Goal: Transaction & Acquisition: Purchase product/service

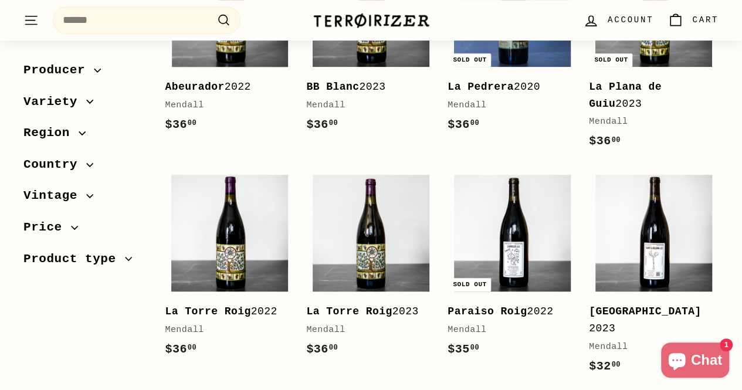
scroll to position [352, 0]
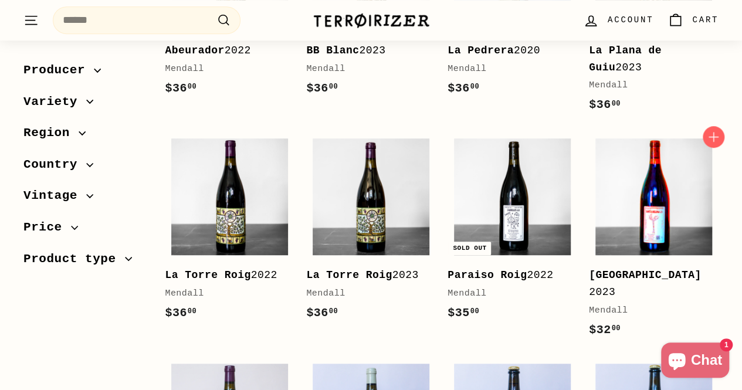
click at [655, 198] on img at bounding box center [654, 197] width 117 height 117
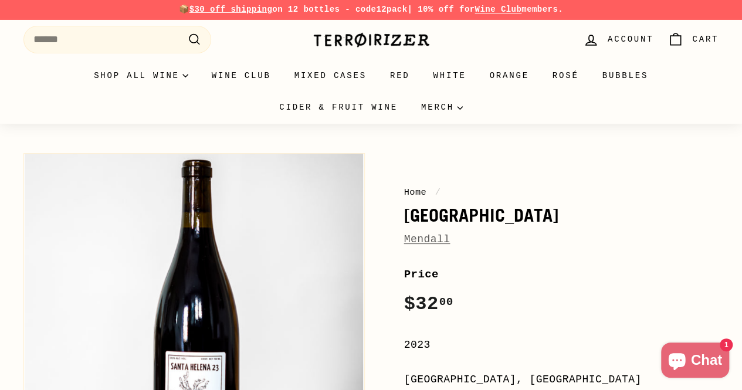
scroll to position [117, 0]
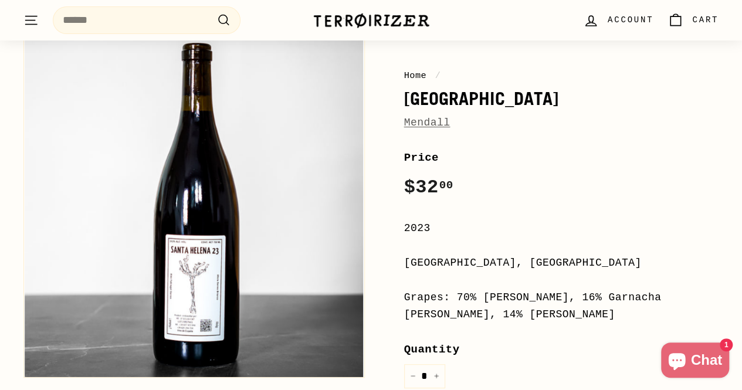
drag, startPoint x: 170, startPoint y: 234, endPoint x: 629, endPoint y: 200, distance: 459.6
click at [629, 200] on div "Price Regular price $32 00 $32.00 /" at bounding box center [561, 176] width 315 height 54
